Goal: Use online tool/utility

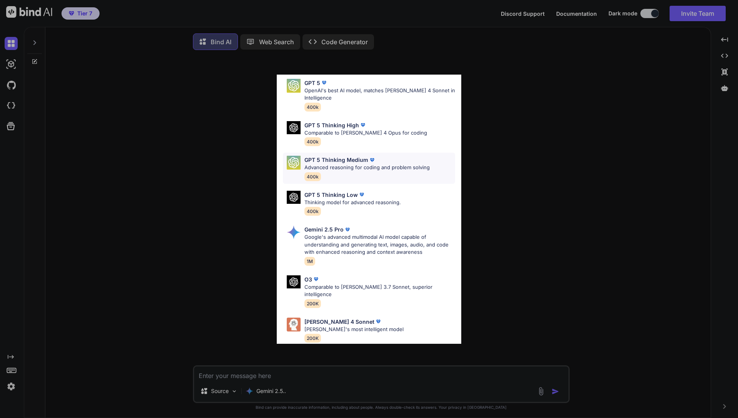
scroll to position [28, 0]
click at [169, 111] on div "Ultra Models GPT 5 OpenAI's best AI model, matches [PERSON_NAME] 4 Sonnet in In…" at bounding box center [369, 209] width 738 height 418
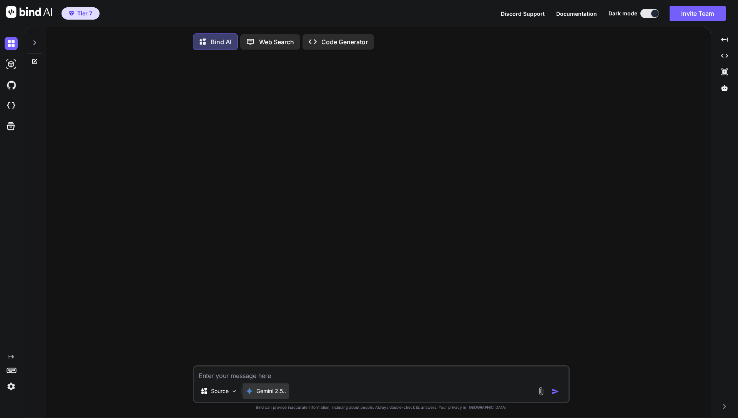
click at [267, 399] on div "Gemini 2.5.." at bounding box center [266, 390] width 47 height 15
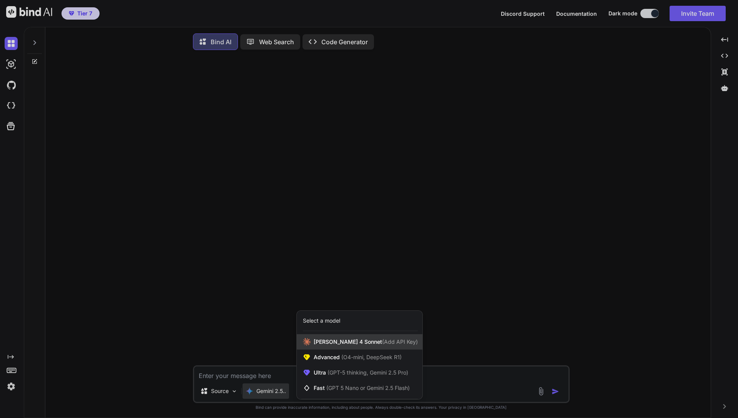
click at [338, 342] on span "[PERSON_NAME] 4 Sonnet (Add API Key)" at bounding box center [366, 342] width 104 height 8
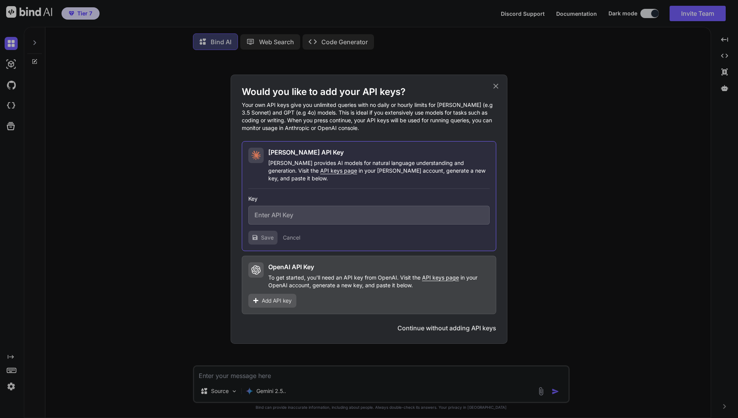
click at [498, 87] on icon at bounding box center [496, 86] width 8 height 8
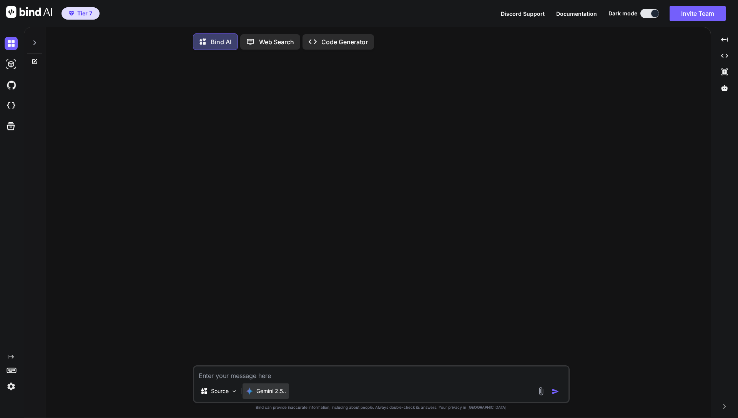
click at [277, 393] on p "Gemini 2.5.." at bounding box center [272, 391] width 30 height 8
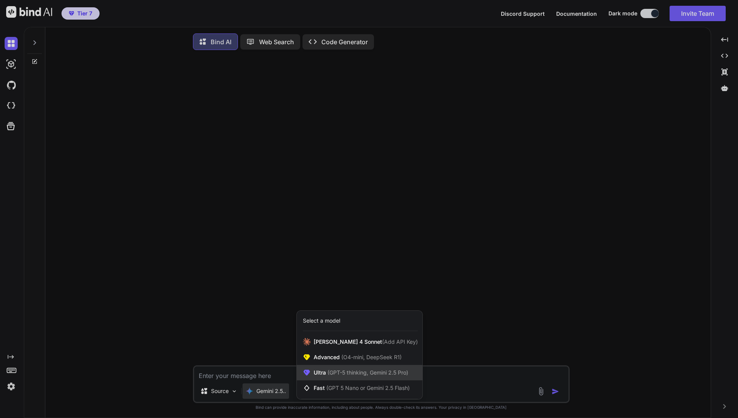
click at [332, 379] on div "Ultra (GPT-5 thinking, Gemini 2.5 Pro)" at bounding box center [360, 372] width 126 height 15
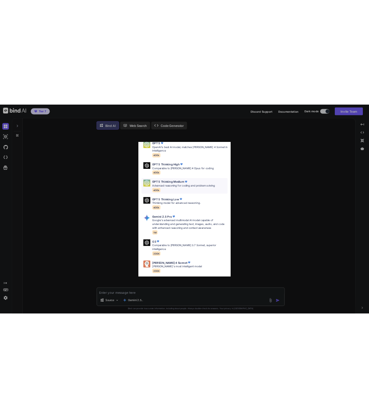
scroll to position [57, 0]
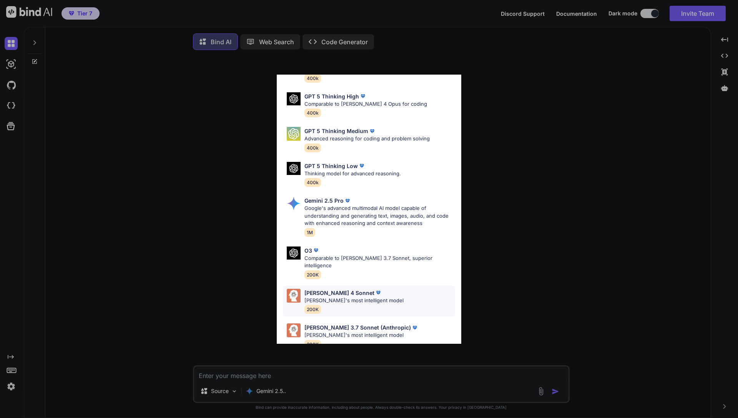
click at [353, 297] on p "[PERSON_NAME]'s most intelligent model" at bounding box center [354, 301] width 99 height 8
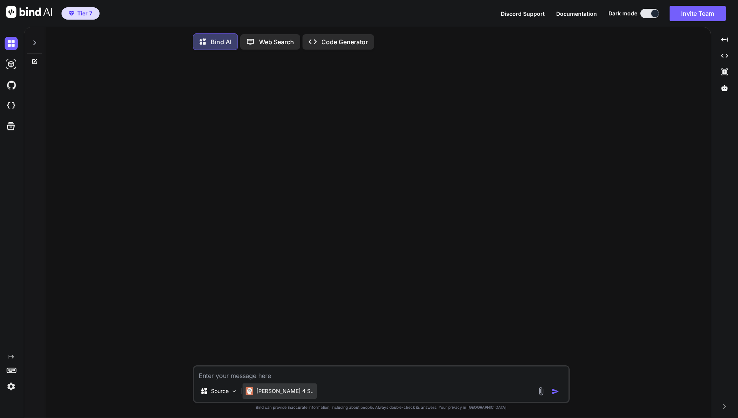
click at [269, 399] on div "[PERSON_NAME] 4 S.." at bounding box center [280, 390] width 74 height 15
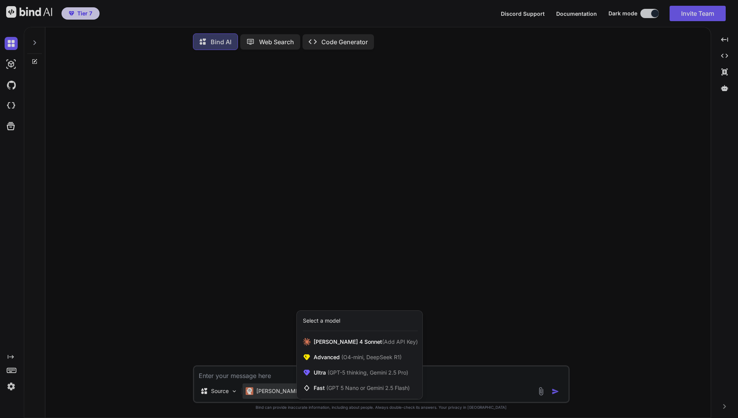
click at [232, 340] on div at bounding box center [369, 209] width 738 height 418
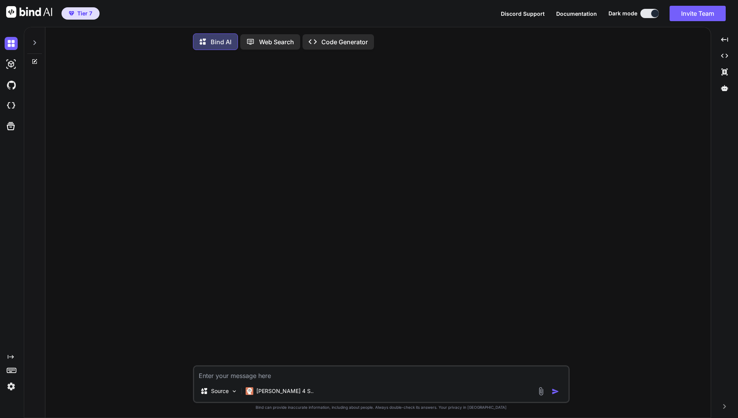
click at [226, 380] on textarea at bounding box center [381, 374] width 375 height 14
click at [340, 242] on div at bounding box center [382, 210] width 375 height 309
click at [577, 149] on div "Source [PERSON_NAME] 4 S.. Created with Bind Always check its answers. Privacy …" at bounding box center [382, 237] width 660 height 363
click at [430, 153] on div at bounding box center [382, 210] width 375 height 309
type textarea "x"
